Goal: Task Accomplishment & Management: Manage account settings

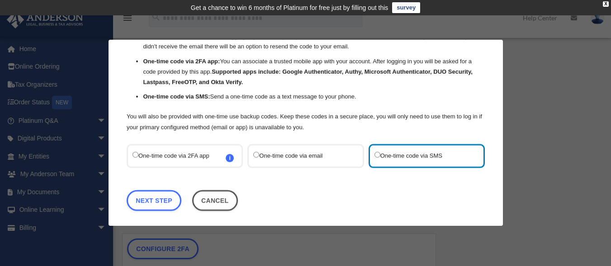
scroll to position [64, 0]
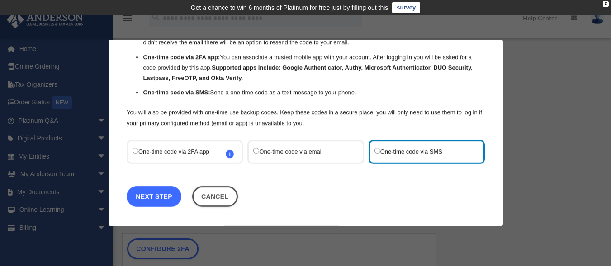
click at [154, 197] on link "Next Step" at bounding box center [154, 196] width 55 height 21
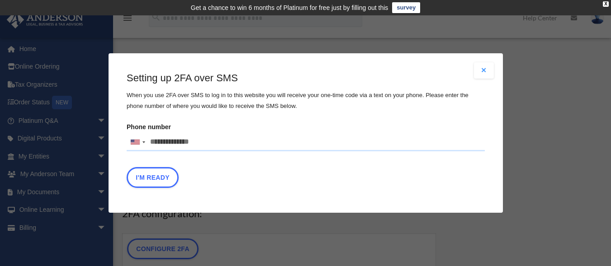
click at [205, 142] on input "Phone number United States +1 United Kingdom +44 Afghanistan (‫افغانستان‬‎) +93…" at bounding box center [306, 142] width 358 height 18
type input "**********"
click at [163, 175] on button "I'm Ready" at bounding box center [153, 177] width 52 height 21
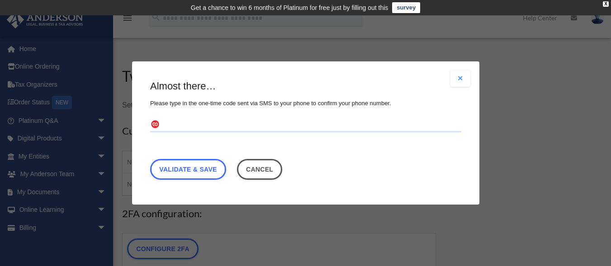
click at [185, 123] on input "text" at bounding box center [305, 125] width 311 height 14
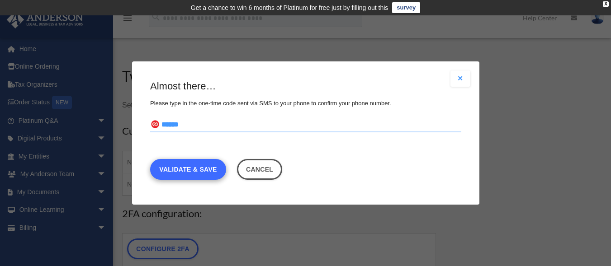
type input "******"
click at [200, 168] on link "Validate & Save" at bounding box center [188, 169] width 76 height 21
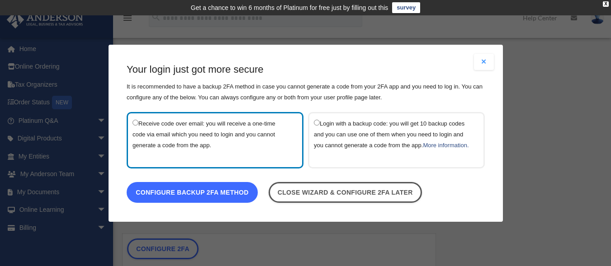
click at [209, 197] on link "Configure backup 2FA method" at bounding box center [192, 192] width 131 height 21
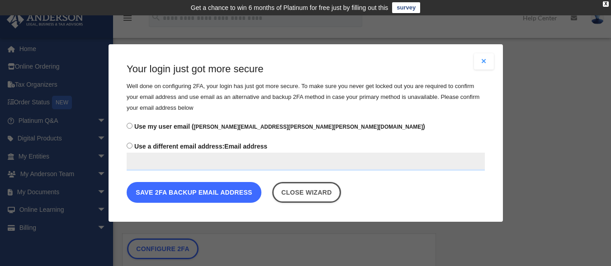
click at [181, 191] on button "Save 2FA backup email address" at bounding box center [194, 192] width 135 height 21
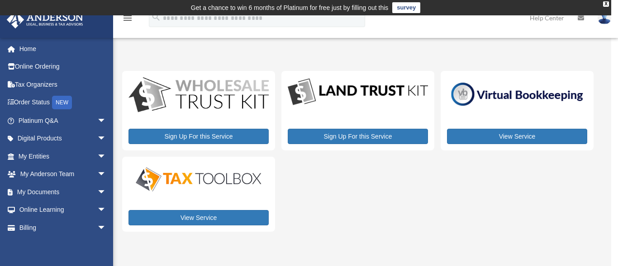
click at [362, 186] on div "Sign Up For this Service Sign Up For this Service View Service View Service" at bounding box center [357, 151] width 471 height 161
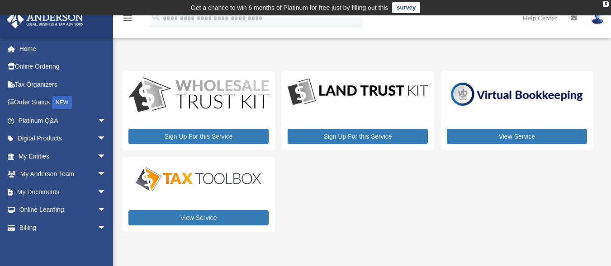
click at [595, 22] on img at bounding box center [598, 17] width 14 height 13
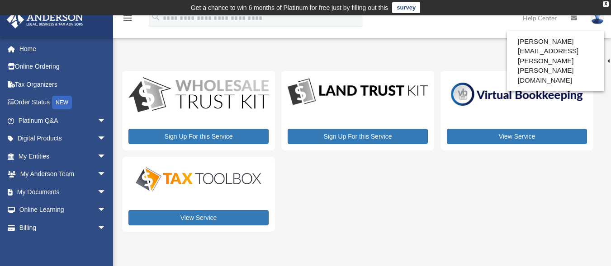
click at [485, 64] on div "My Services date_range Published on Last updated August 8, 2024 July 2, 2020 by…" at bounding box center [361, 149] width 478 height 187
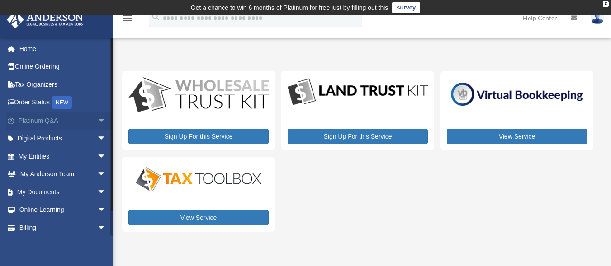
click at [97, 122] on span "arrow_drop_down" at bounding box center [106, 121] width 18 height 19
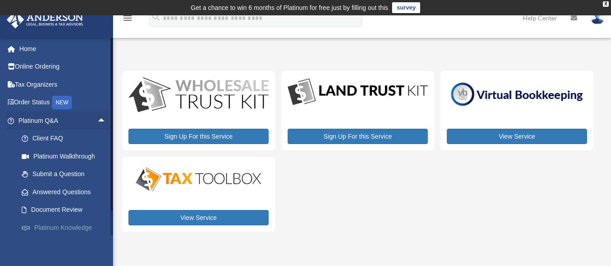
click at [71, 231] on link "Platinum Knowledge Room" at bounding box center [66, 233] width 107 height 29
click at [71, 226] on link "Platinum Knowledge Room" at bounding box center [66, 233] width 107 height 29
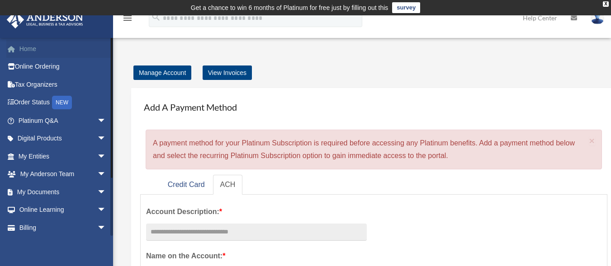
click at [30, 48] on link "Home" at bounding box center [63, 49] width 114 height 18
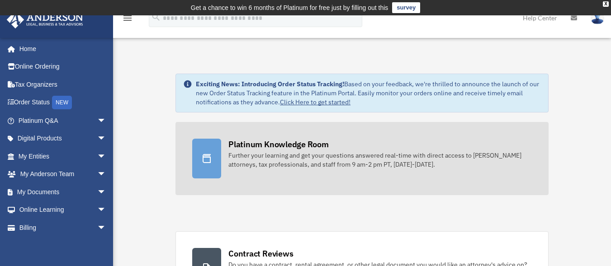
click at [248, 147] on div "Platinum Knowledge Room" at bounding box center [278, 144] width 100 height 11
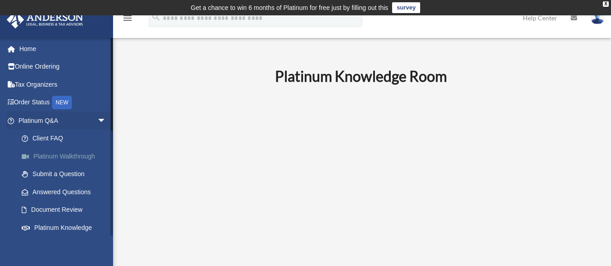
click at [90, 155] on link "Platinum Walkthrough" at bounding box center [66, 156] width 107 height 18
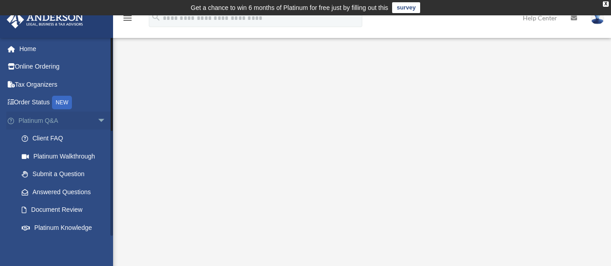
click at [97, 118] on span "arrow_drop_down" at bounding box center [106, 121] width 18 height 19
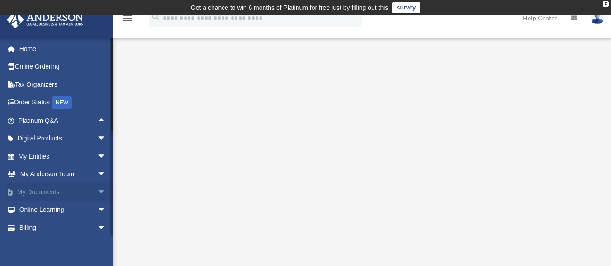
click at [97, 194] on span "arrow_drop_down" at bounding box center [106, 192] width 18 height 19
click at [39, 207] on link "Box" at bounding box center [66, 210] width 107 height 18
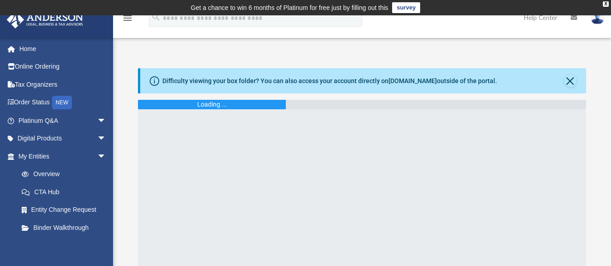
drag, startPoint x: 571, startPoint y: 166, endPoint x: 555, endPoint y: 158, distance: 18.4
click at [555, 158] on div at bounding box center [362, 222] width 448 height 226
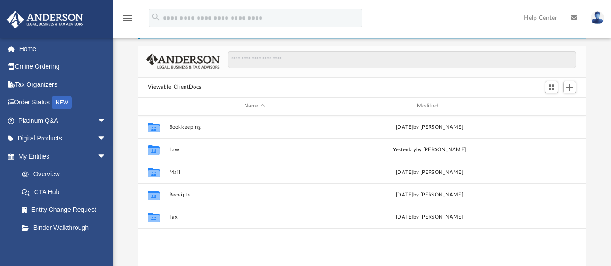
scroll to position [72, 0]
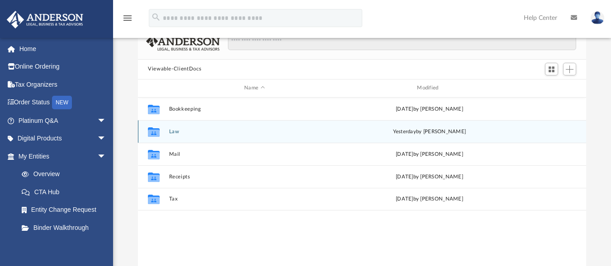
click at [157, 133] on icon "grid" at bounding box center [154, 132] width 12 height 7
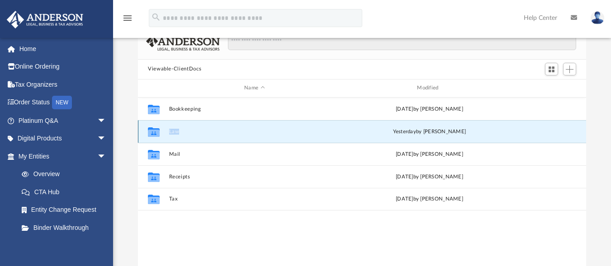
click at [157, 133] on icon "grid" at bounding box center [154, 132] width 12 height 7
click at [150, 136] on icon "grid" at bounding box center [154, 132] width 12 height 7
click at [152, 133] on icon "grid" at bounding box center [154, 132] width 12 height 10
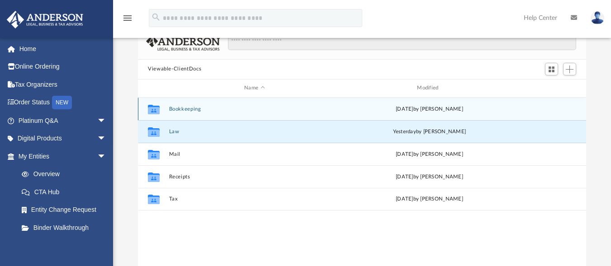
click at [179, 112] on button "Bookkeeping" at bounding box center [254, 109] width 171 height 6
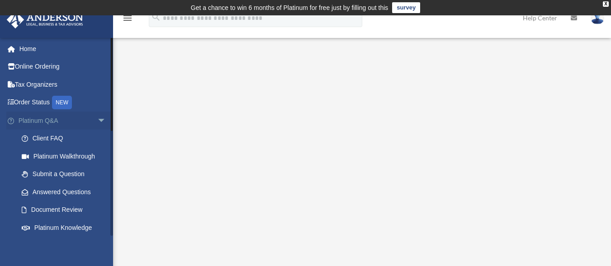
click at [97, 120] on span "arrow_drop_down" at bounding box center [106, 121] width 18 height 19
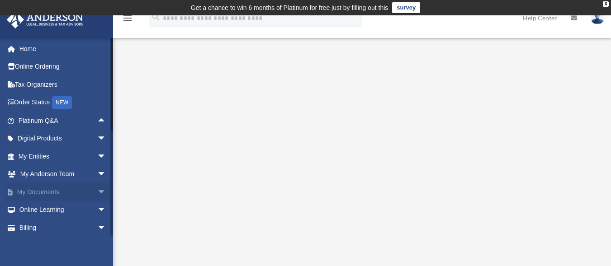
click at [97, 192] on span "arrow_drop_down" at bounding box center [106, 192] width 18 height 19
click at [38, 209] on link "Box" at bounding box center [66, 210] width 107 height 18
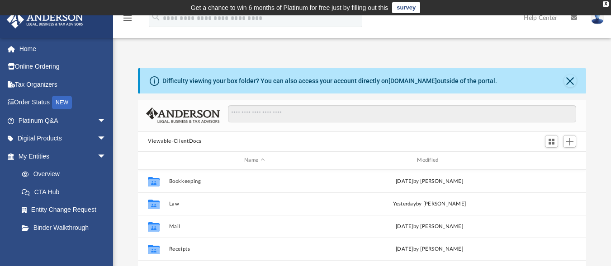
scroll to position [199, 442]
drag, startPoint x: 338, startPoint y: 135, endPoint x: 231, endPoint y: 165, distance: 111.4
click at [231, 165] on div "Viewable-ClientDocs Name Modified Collaborated Folder Bookkeeping [DATE] by [PE…" at bounding box center [362, 228] width 448 height 257
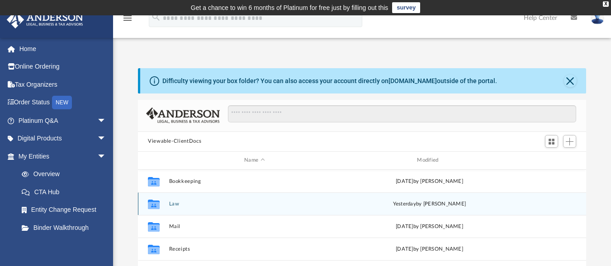
click at [155, 204] on icon "grid" at bounding box center [154, 205] width 12 height 10
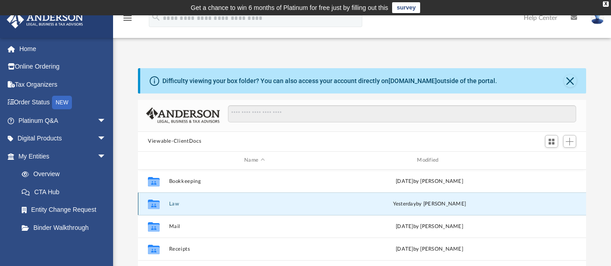
click at [155, 204] on icon "grid" at bounding box center [154, 205] width 12 height 10
click at [154, 204] on icon "grid" at bounding box center [154, 205] width 12 height 7
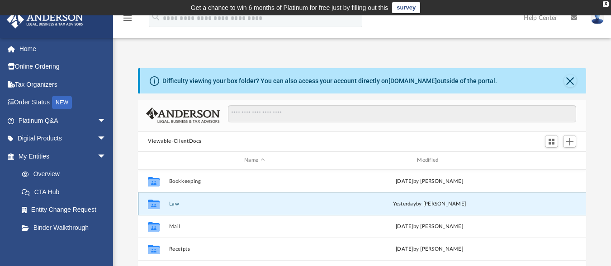
click at [154, 204] on icon "grid" at bounding box center [154, 205] width 12 height 7
click at [157, 205] on icon "grid" at bounding box center [154, 205] width 12 height 7
click at [153, 202] on icon "grid" at bounding box center [154, 205] width 12 height 10
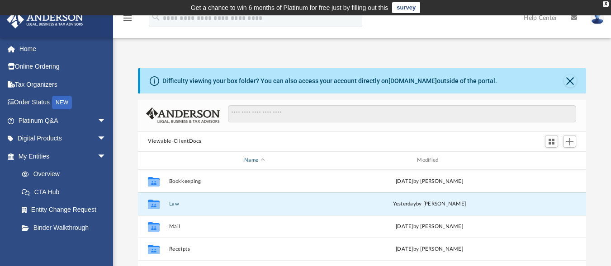
click at [204, 160] on div "Name" at bounding box center [254, 161] width 171 height 8
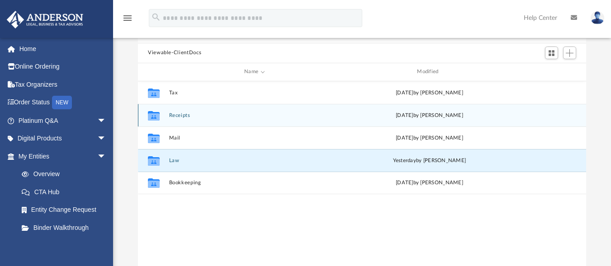
scroll to position [97, 0]
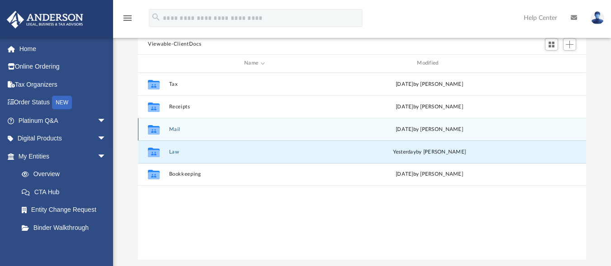
click at [155, 130] on icon "grid" at bounding box center [154, 130] width 12 height 10
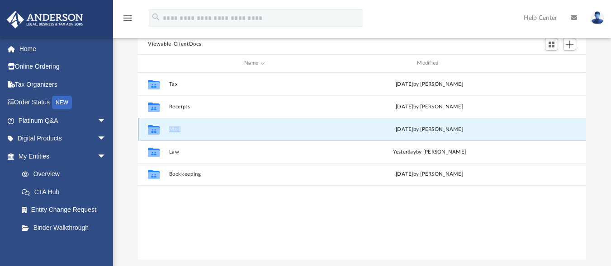
click at [155, 130] on icon "grid" at bounding box center [154, 130] width 12 height 10
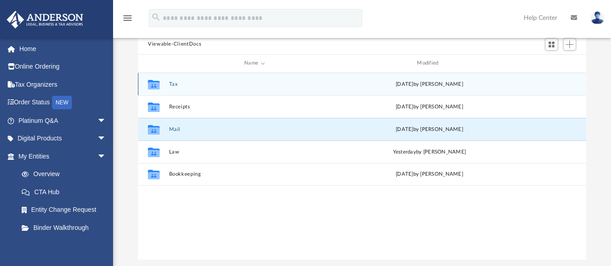
click at [166, 84] on div "Collaborated Folder Tax Sat Aug 23 2025 by Charles Rogler" at bounding box center [362, 84] width 448 height 23
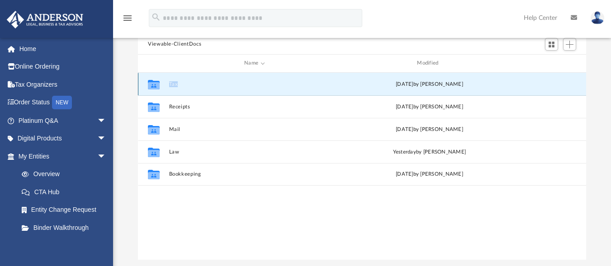
click at [166, 84] on div "Collaborated Folder Tax Sat Aug 23 2025 by Charles Rogler" at bounding box center [362, 84] width 448 height 23
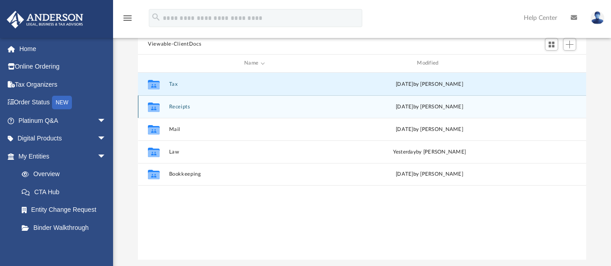
click at [154, 108] on icon "grid" at bounding box center [154, 108] width 12 height 7
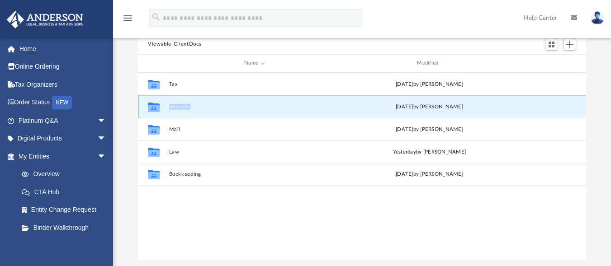
click at [154, 108] on icon "grid" at bounding box center [154, 108] width 12 height 7
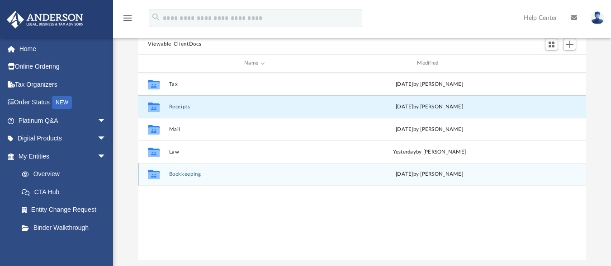
click at [156, 175] on icon "grid" at bounding box center [154, 175] width 12 height 10
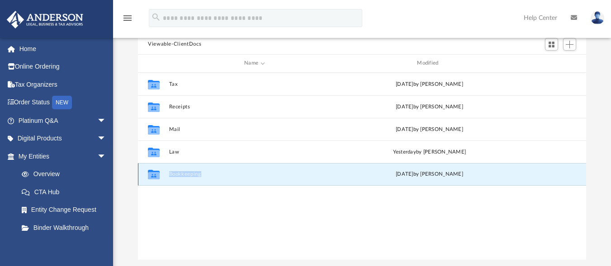
click at [156, 175] on icon "grid" at bounding box center [154, 175] width 12 height 10
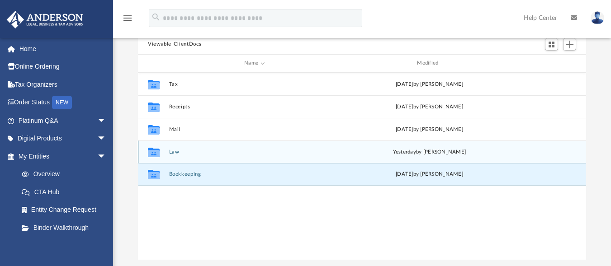
click at [154, 152] on icon "grid" at bounding box center [154, 153] width 12 height 7
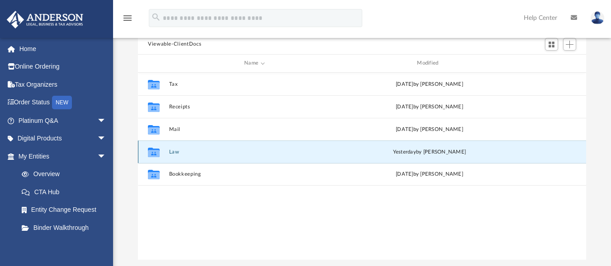
click at [154, 152] on icon "grid" at bounding box center [154, 153] width 12 height 7
click at [97, 154] on span "arrow_drop_down" at bounding box center [106, 156] width 18 height 19
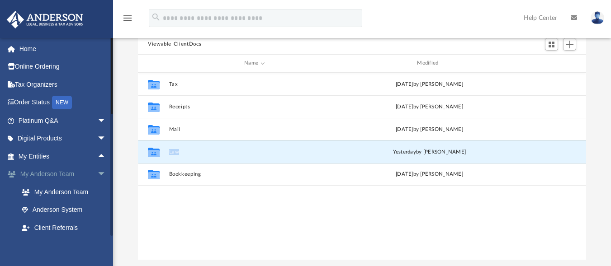
click at [97, 171] on span "arrow_drop_down" at bounding box center [106, 175] width 18 height 19
click at [97, 190] on span "arrow_drop_down" at bounding box center [106, 192] width 18 height 19
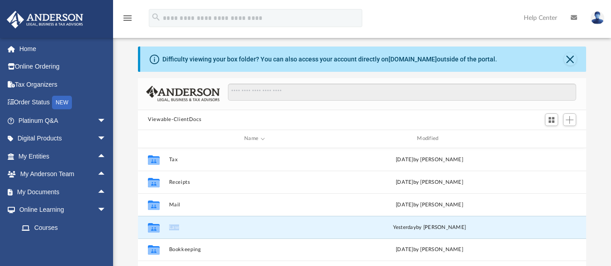
scroll to position [0, 0]
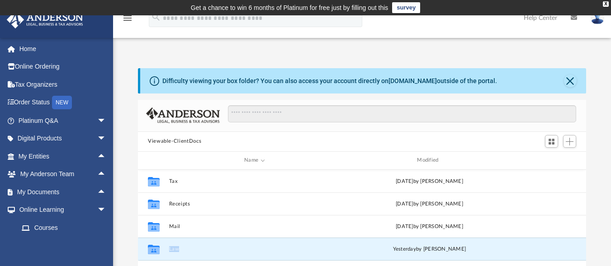
click at [597, 21] on img at bounding box center [598, 17] width 14 height 13
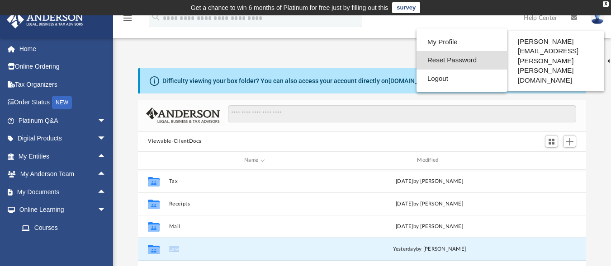
click at [465, 62] on link "Reset Password" at bounding box center [462, 60] width 90 height 19
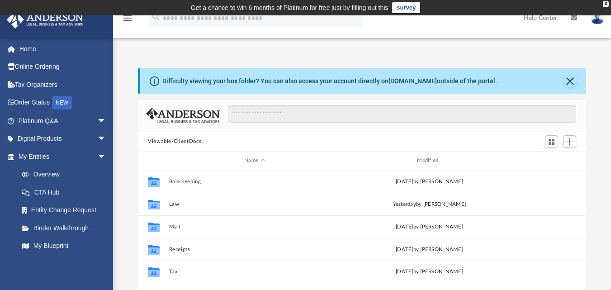
scroll to position [199, 442]
click at [597, 21] on img at bounding box center [598, 17] width 14 height 13
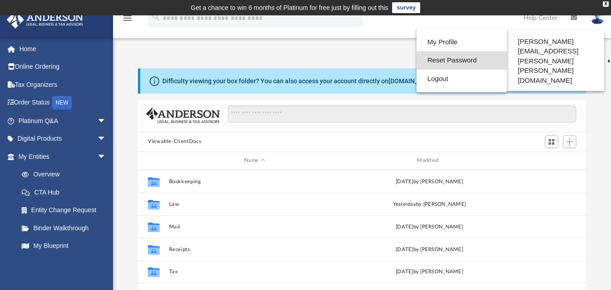
click at [467, 62] on link "Reset Password" at bounding box center [462, 60] width 90 height 19
